Goal: Information Seeking & Learning: Check status

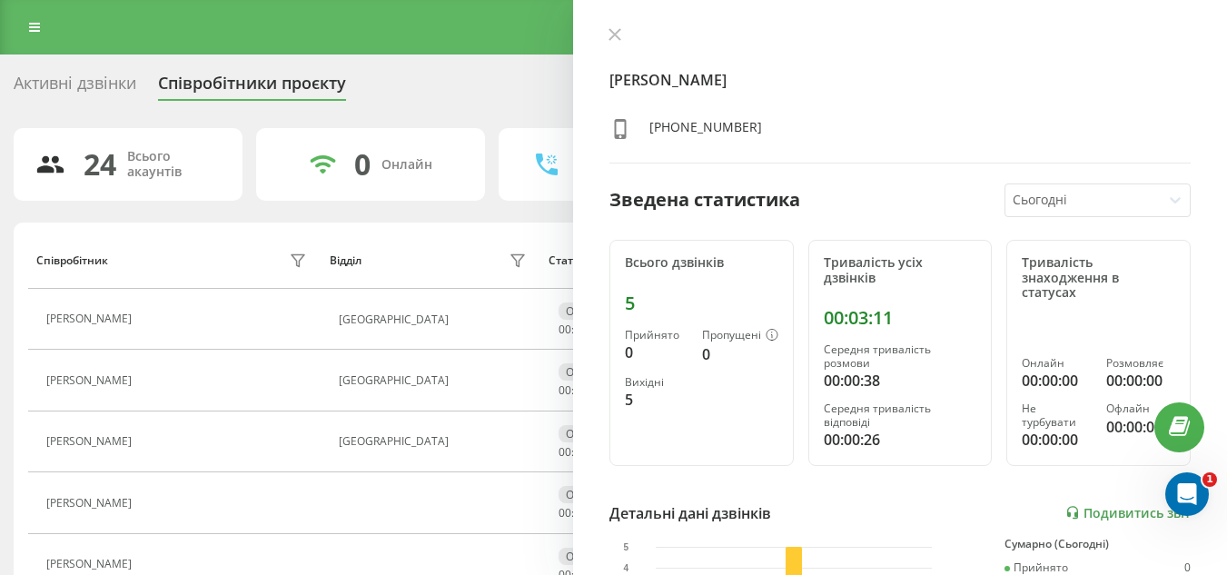
click at [608, 32] on icon at bounding box center [614, 34] width 13 height 13
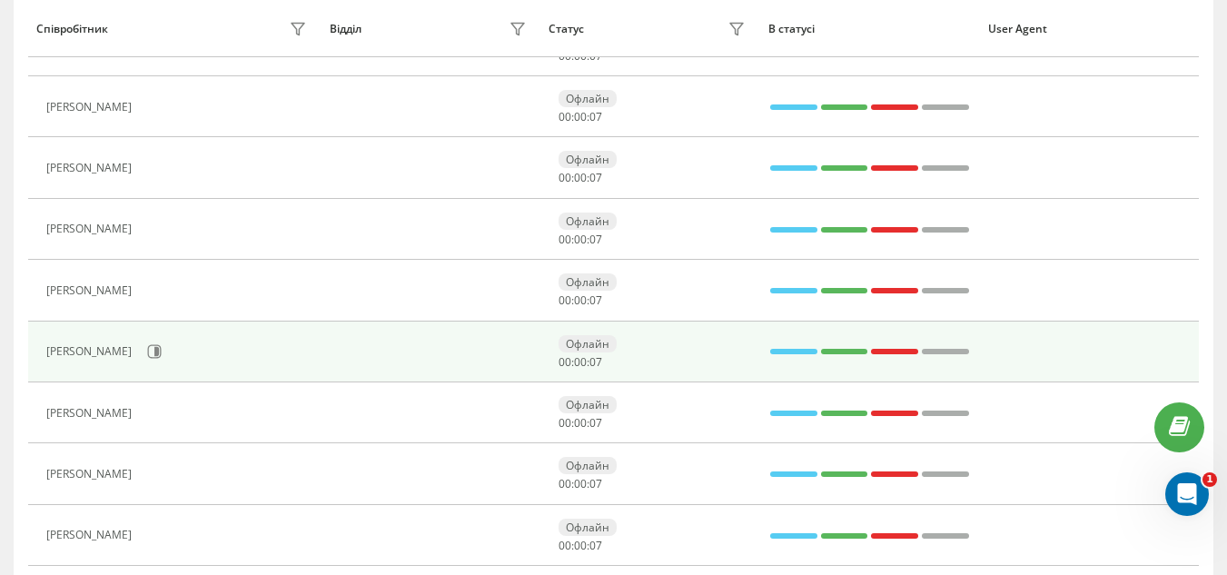
scroll to position [545, 0]
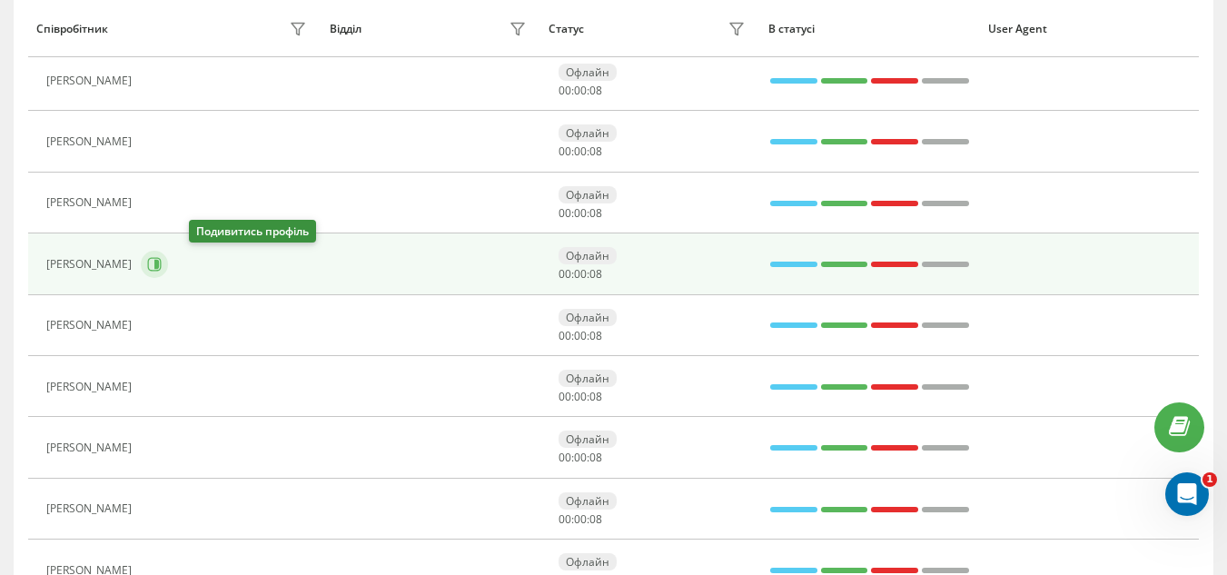
click at [162, 262] on icon at bounding box center [154, 264] width 15 height 15
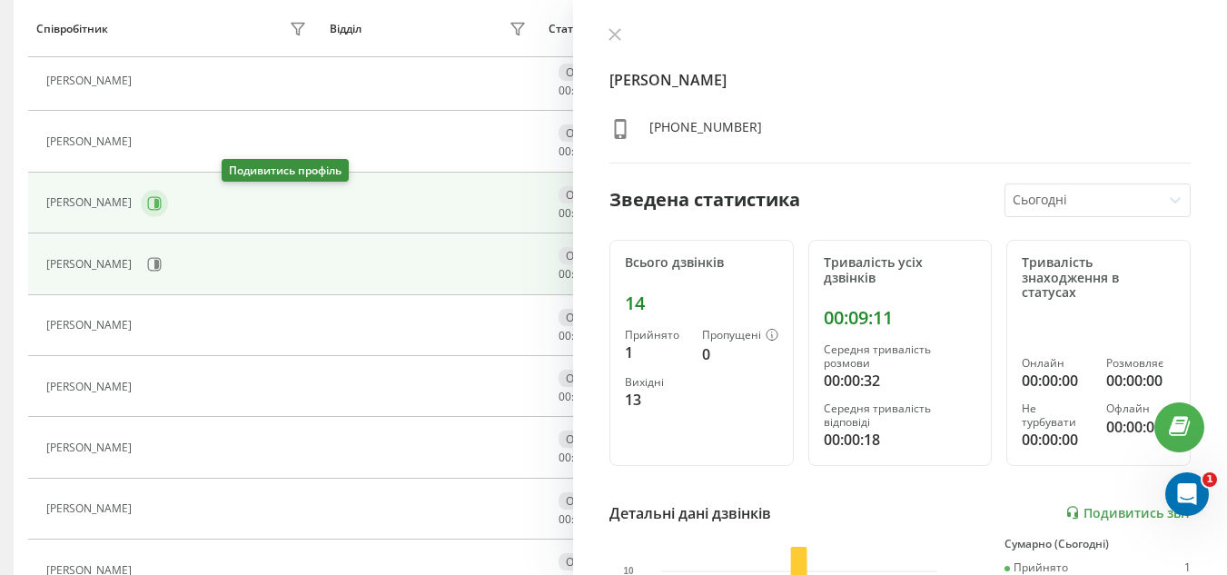
click at [159, 202] on icon at bounding box center [156, 202] width 5 height 9
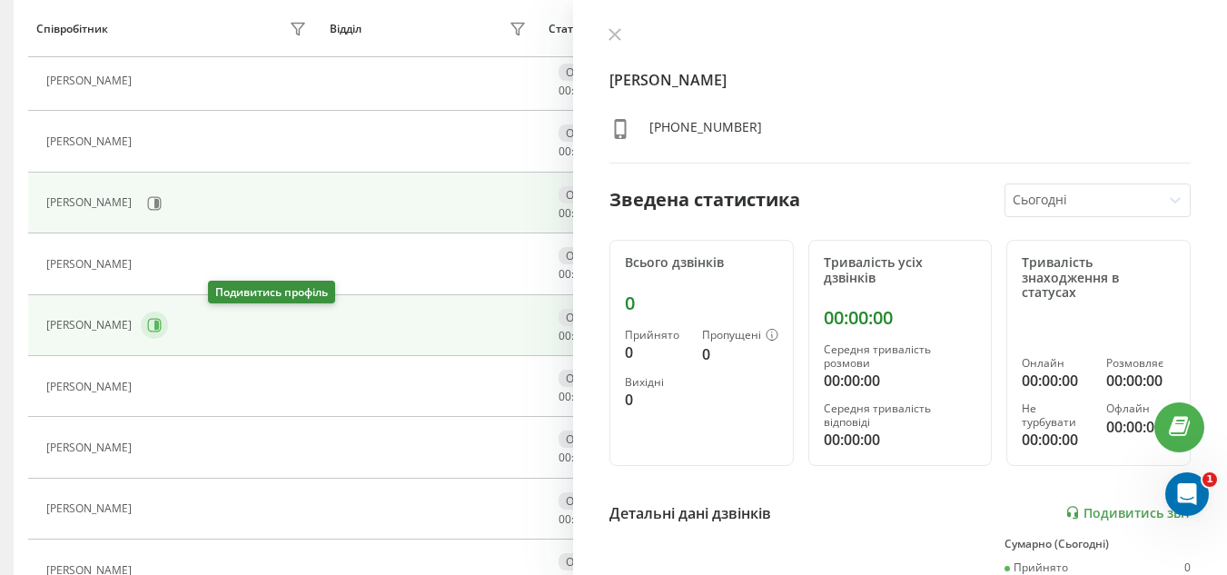
click at [162, 327] on icon at bounding box center [154, 325] width 15 height 15
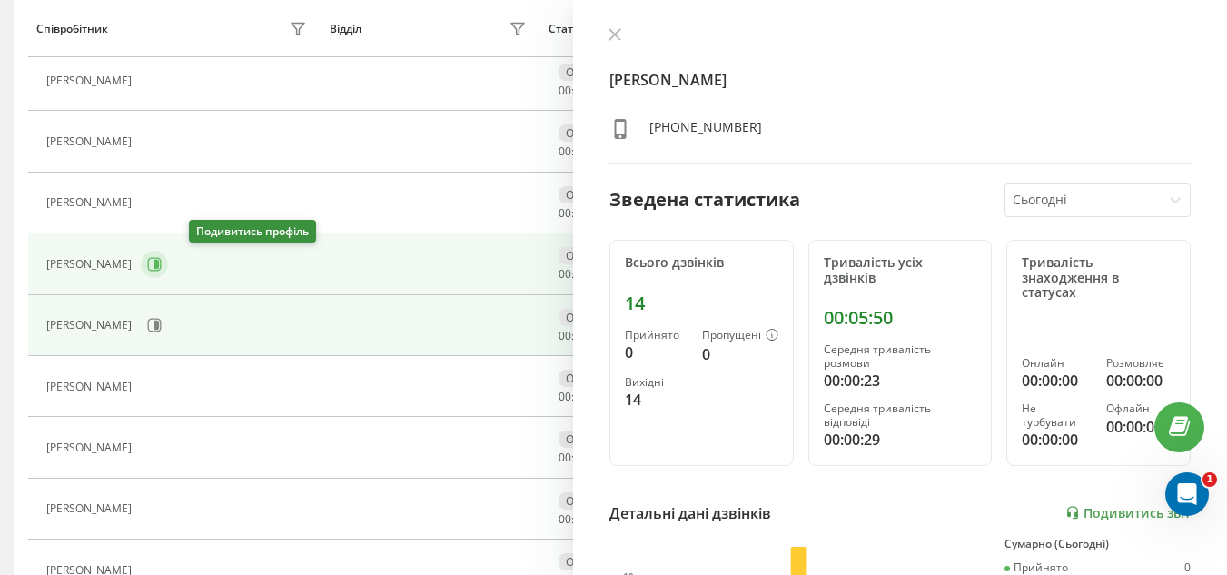
click at [159, 264] on icon at bounding box center [156, 264] width 5 height 9
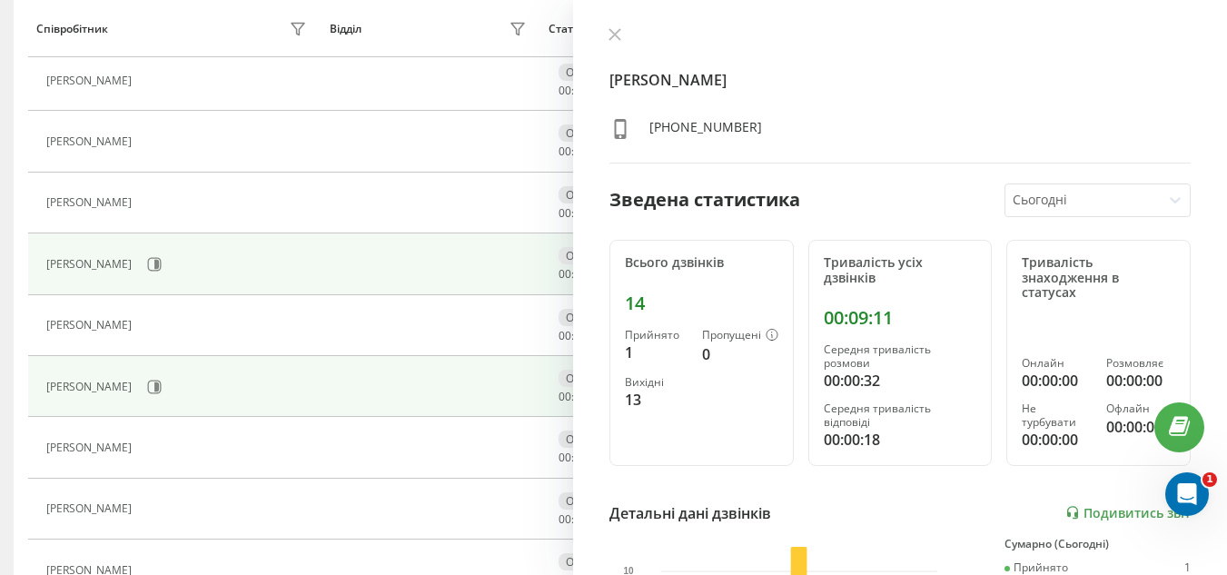
click at [323, 367] on td at bounding box center [431, 386] width 220 height 61
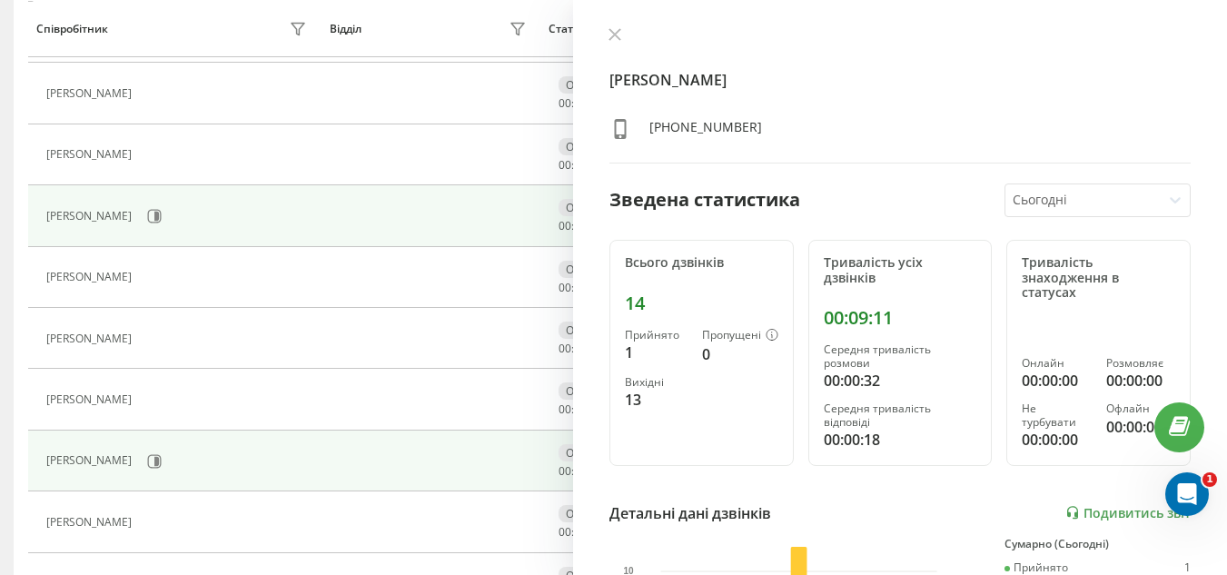
scroll to position [636, 0]
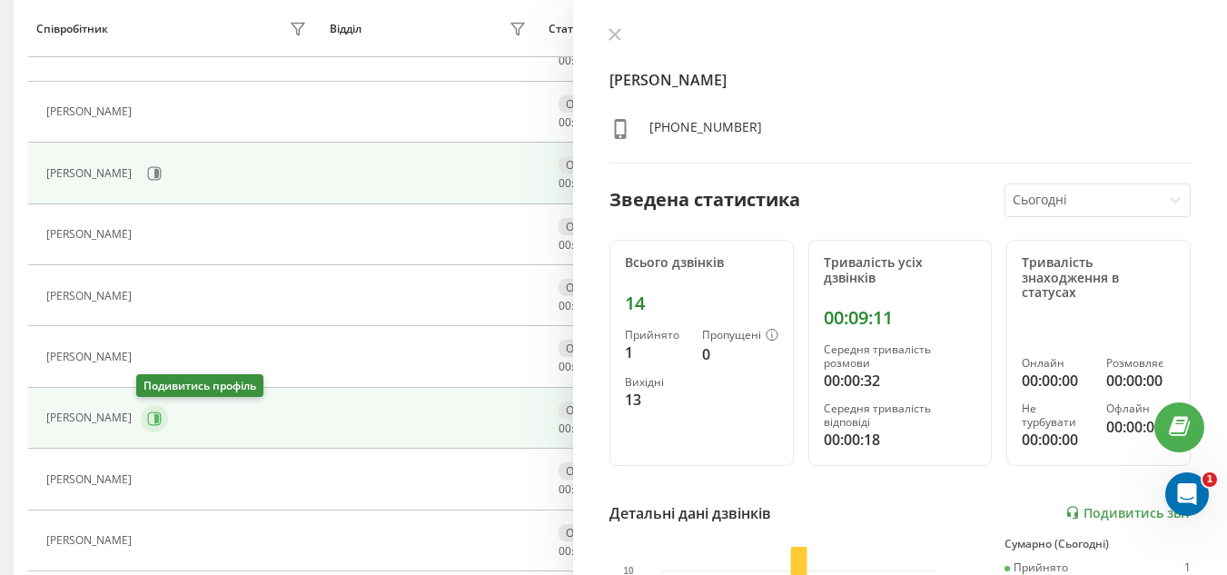
click at [150, 415] on icon at bounding box center [154, 418] width 15 height 15
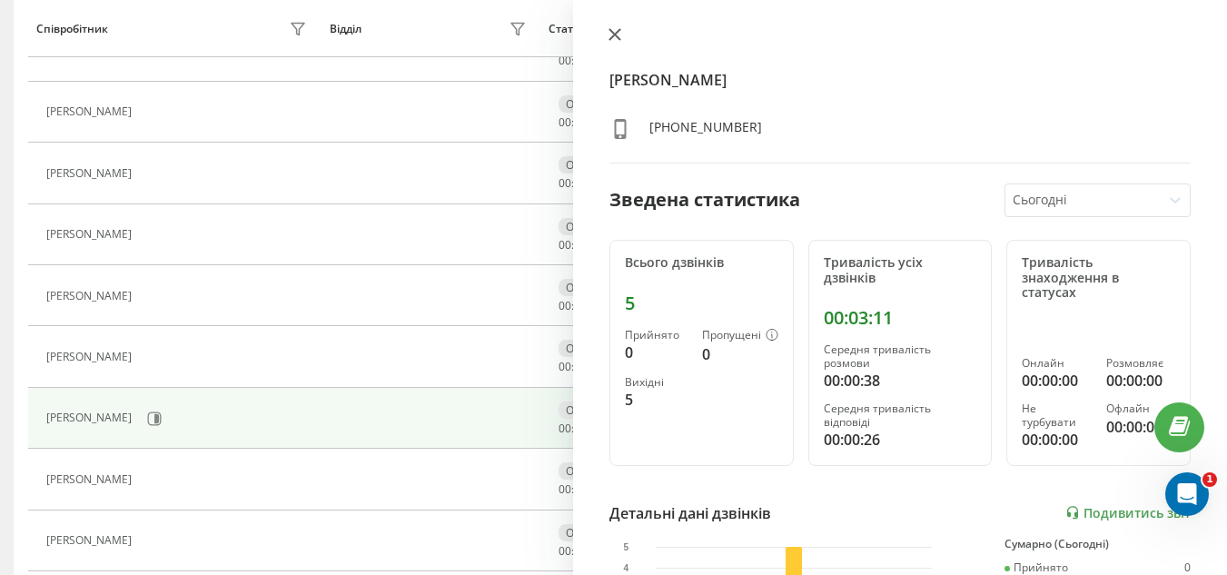
click at [609, 35] on icon at bounding box center [614, 34] width 13 height 13
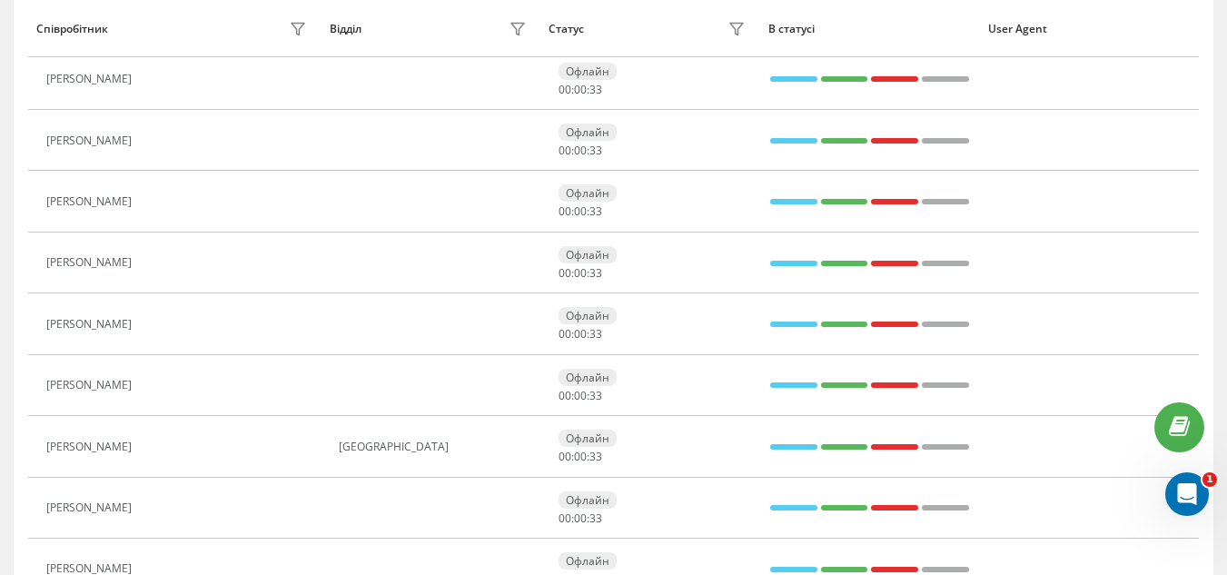
scroll to position [545, 0]
